Goal: Task Accomplishment & Management: Use online tool/utility

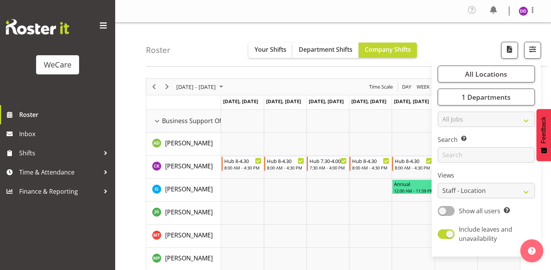
select select "location"
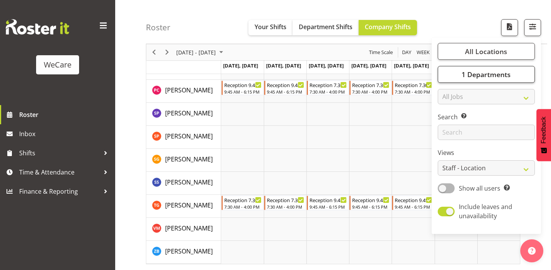
click at [485, 71] on span "1 Departments" at bounding box center [486, 74] width 49 height 9
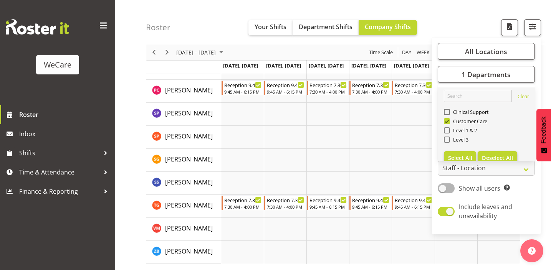
click at [495, 153] on button "Deselect All" at bounding box center [498, 158] width 40 height 14
checkbox input "false"
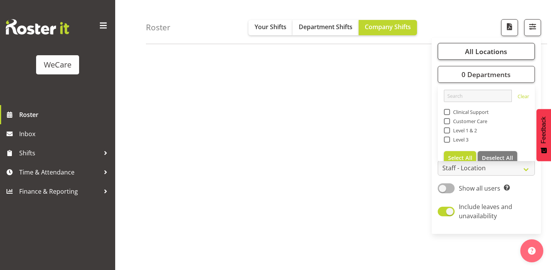
scroll to position [109, 0]
click at [470, 55] on span "All Locations" at bounding box center [486, 51] width 42 height 9
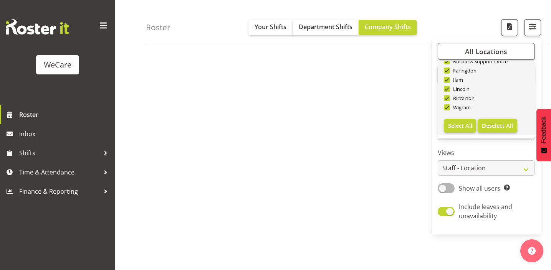
scroll to position [28, 0]
click at [496, 129] on span "Deselect All" at bounding box center [497, 125] width 31 height 7
checkbox input "false"
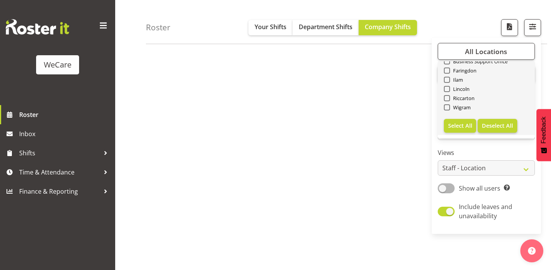
checkbox input "false"
click at [462, 106] on span "Wigram" at bounding box center [460, 107] width 21 height 6
click at [449, 106] on input "Wigram" at bounding box center [446, 107] width 5 height 5
checkbox input "true"
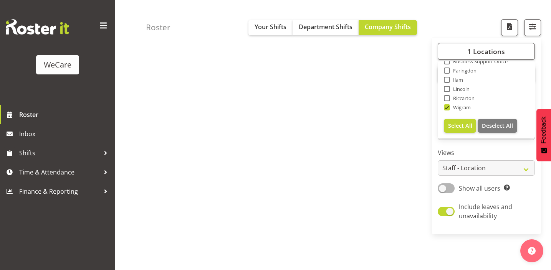
click at [502, 148] on label "Views" at bounding box center [486, 152] width 97 height 9
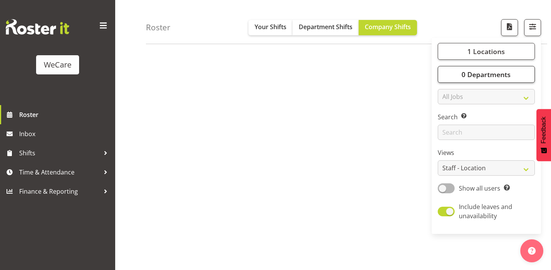
click at [483, 72] on span "0 Departments" at bounding box center [486, 74] width 49 height 9
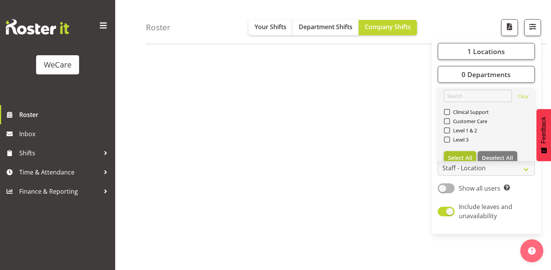
click at [464, 157] on span "Select All" at bounding box center [460, 157] width 24 height 7
checkbox input "true"
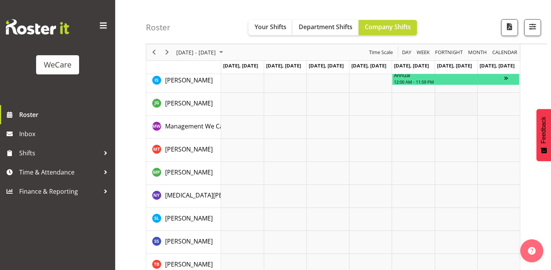
scroll to position [19, 0]
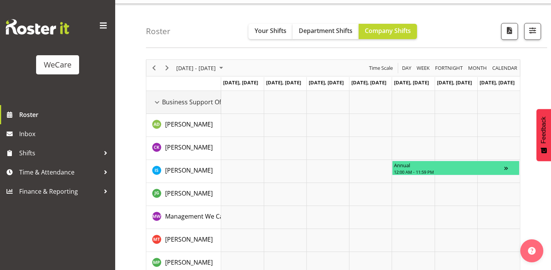
click at [160, 101] on div "Business Support Office resource" at bounding box center [157, 103] width 10 height 10
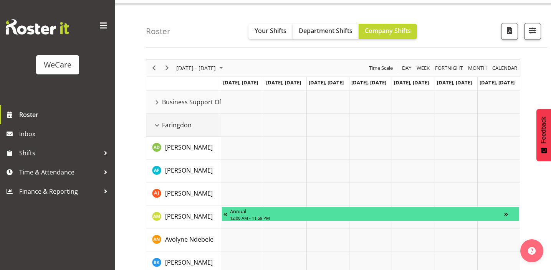
click at [156, 125] on div "Faringdon resource" at bounding box center [157, 126] width 10 height 10
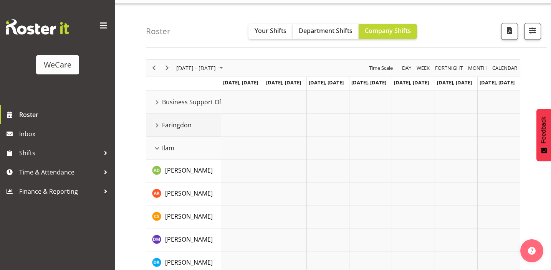
click at [157, 130] on div "Faringdon resource" at bounding box center [157, 126] width 10 height 10
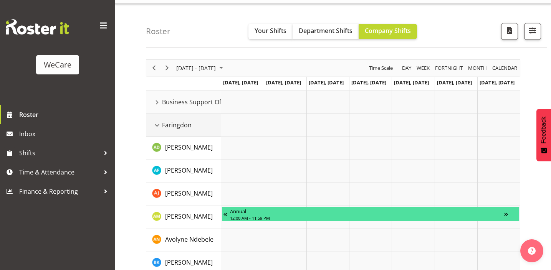
click at [157, 128] on div "Faringdon resource" at bounding box center [157, 126] width 10 height 10
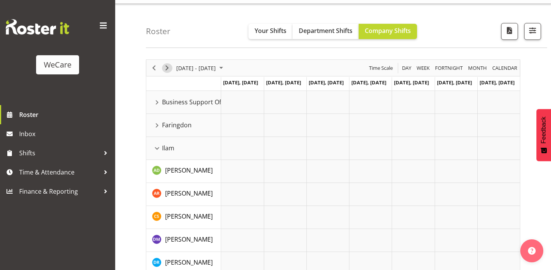
click at [169, 69] on span "Next" at bounding box center [166, 68] width 9 height 10
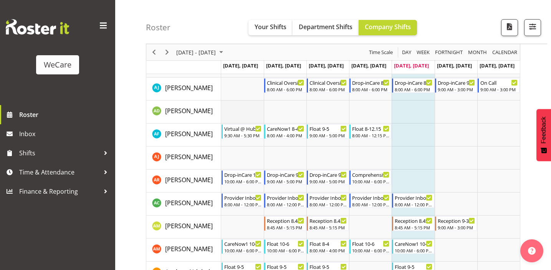
scroll to position [54, 0]
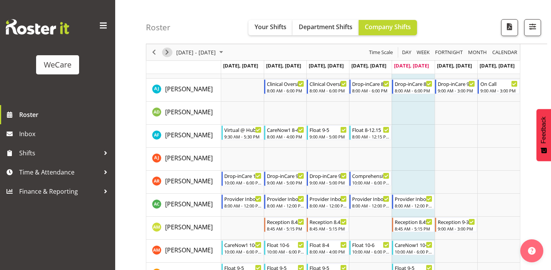
click at [167, 53] on span "Next" at bounding box center [166, 53] width 9 height 10
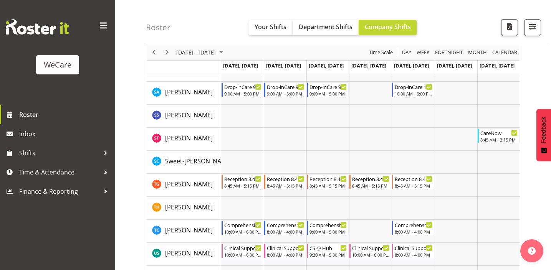
scroll to position [1045, 0]
